Goal: Task Accomplishment & Management: Use online tool/utility

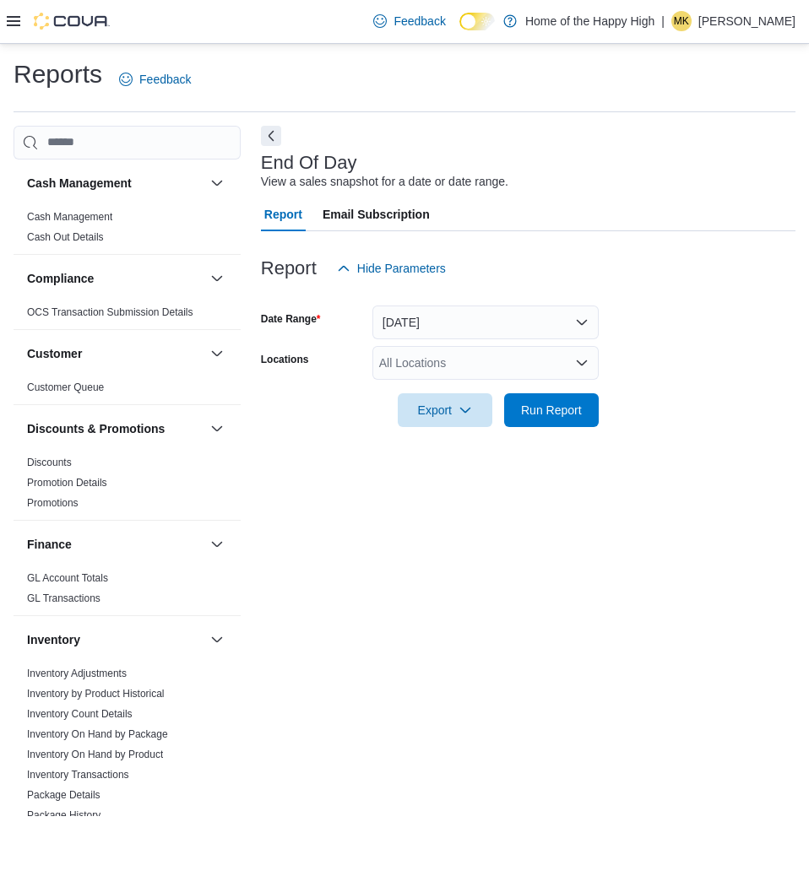
click at [495, 663] on div "End Of Day View a sales snapshot for a date or date range. Report Email Subscri…" at bounding box center [528, 471] width 534 height 691
click at [507, 360] on div "All Locations" at bounding box center [485, 363] width 226 height 34
type input "******"
click at [481, 389] on span "Barrie - Dunlop St - Friendly Stranger" at bounding box center [539, 391] width 195 height 17
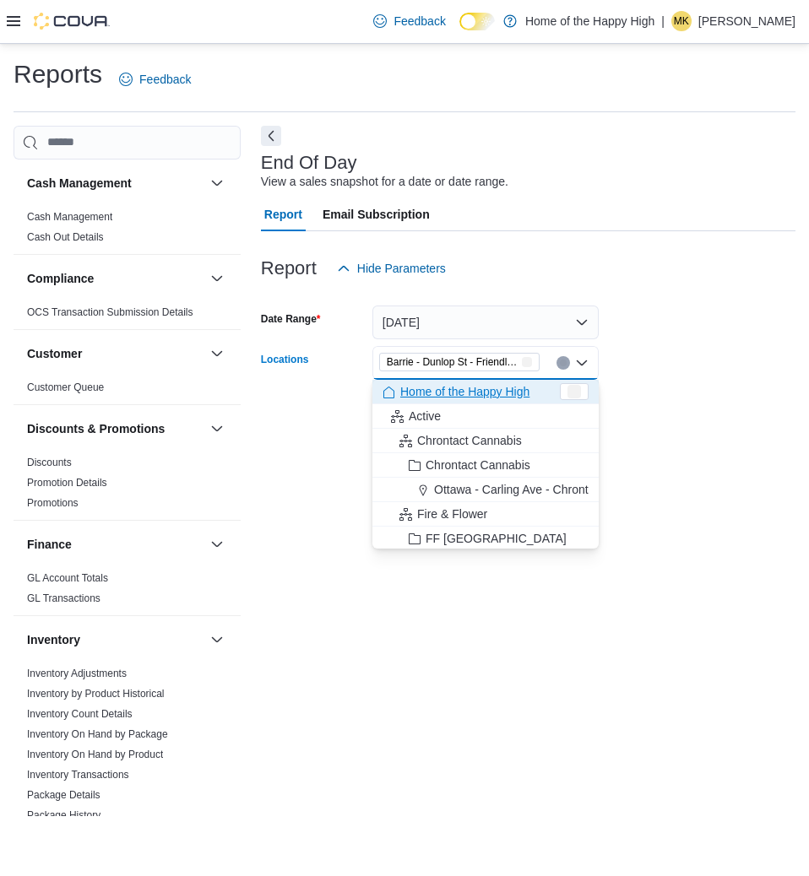
click at [468, 588] on div "End Of Day View a sales snapshot for a date or date range. Report Email Subscri…" at bounding box center [528, 471] width 534 height 691
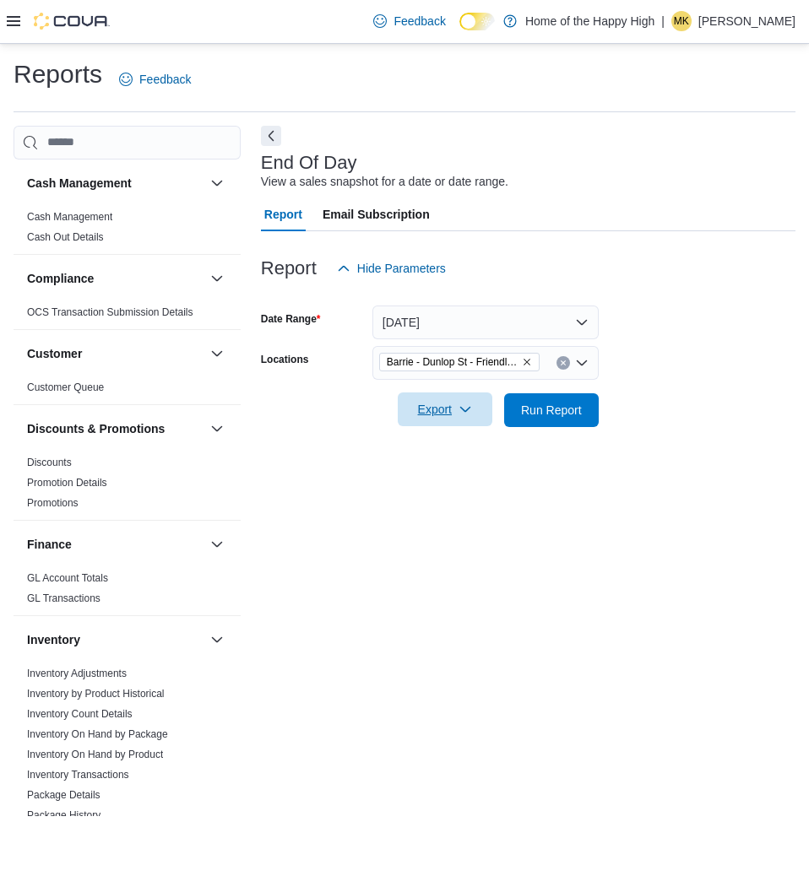
click at [456, 413] on span "Export" at bounding box center [445, 410] width 74 height 34
click at [448, 484] on span "Export to Pdf" at bounding box center [447, 478] width 76 height 14
